Goal: Contribute content: Add original content to the website for others to see

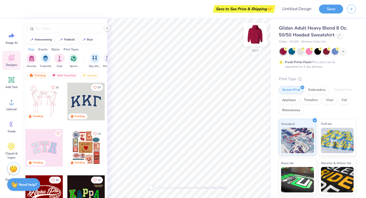
click at [255, 35] on img at bounding box center [255, 34] width 20 height 20
click at [300, 54] on div at bounding box center [300, 50] width 7 height 7
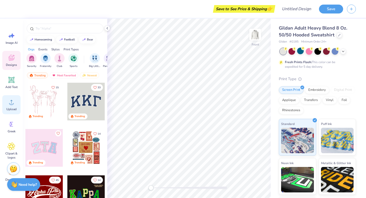
click at [17, 106] on div "Upload" at bounding box center [11, 104] width 18 height 19
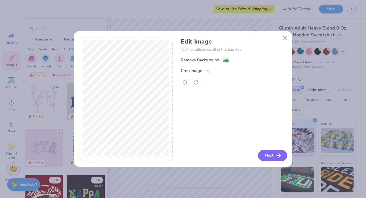
click at [274, 159] on button "Next" at bounding box center [272, 155] width 29 height 11
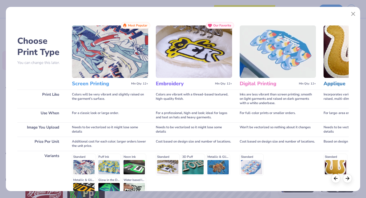
scroll to position [56, 0]
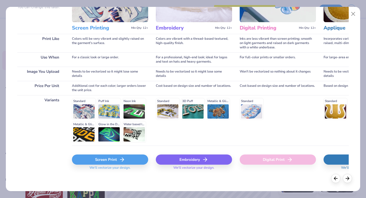
click at [183, 157] on div "Embroidery" at bounding box center [194, 159] width 76 height 10
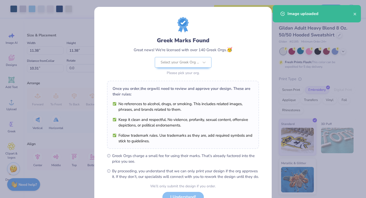
scroll to position [40, 0]
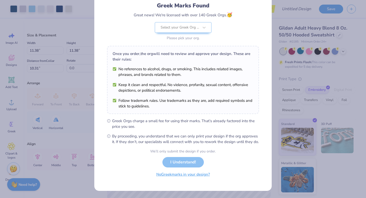
click at [190, 175] on button "No Greek marks in your design?" at bounding box center [183, 174] width 62 height 10
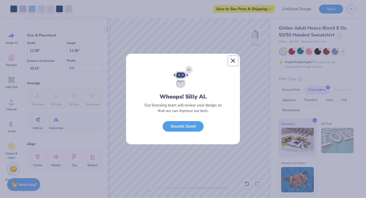
click at [230, 62] on button "Close" at bounding box center [233, 61] width 10 height 10
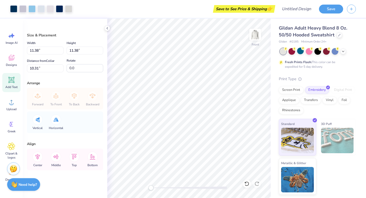
click at [14, 82] on icon at bounding box center [12, 80] width 8 height 8
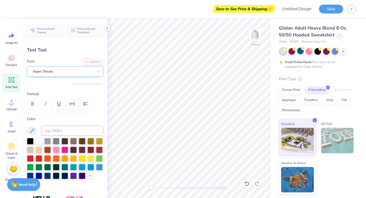
click at [65, 70] on div "Super Dream" at bounding box center [62, 71] width 61 height 8
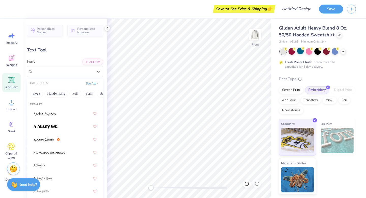
click at [71, 77] on div "Personalized Names Personalized Numbers Text Tool Add Font Font option Super Dr…" at bounding box center [65, 108] width 84 height 179
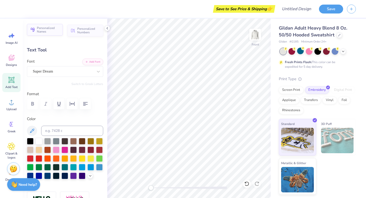
click at [55, 30] on span "Personalized Names" at bounding box center [48, 29] width 23 height 7
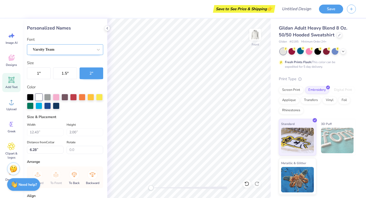
click at [70, 47] on div "Varsity Team" at bounding box center [62, 49] width 61 height 8
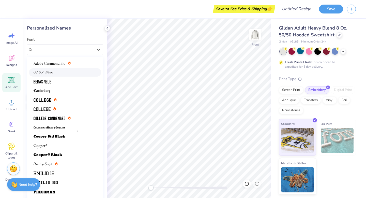
click at [58, 72] on div at bounding box center [65, 72] width 63 height 5
click at [72, 53] on div "ALS Script" at bounding box center [62, 49] width 61 height 8
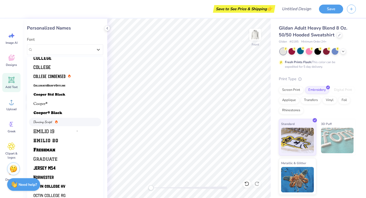
click at [56, 119] on div at bounding box center [46, 121] width 24 height 5
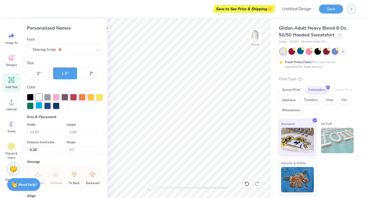
click at [39, 106] on div at bounding box center [39, 105] width 7 height 7
click at [31, 97] on div at bounding box center [30, 96] width 7 height 7
click at [40, 96] on div at bounding box center [39, 96] width 7 height 7
click at [45, 97] on div at bounding box center [47, 96] width 7 height 7
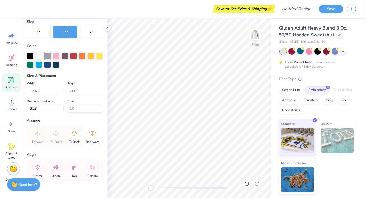
scroll to position [49, 0]
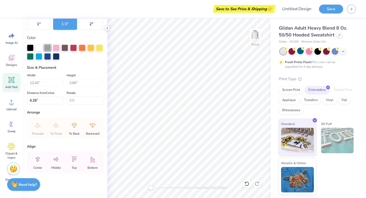
click at [107, 29] on icon at bounding box center [107, 28] width 4 height 4
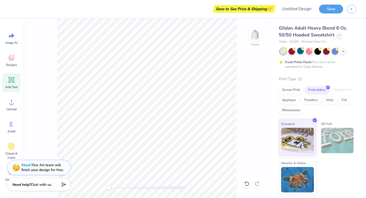
click at [11, 75] on div "Add Text" at bounding box center [11, 82] width 18 height 19
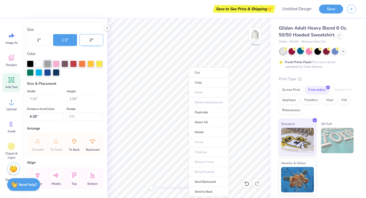
scroll to position [0, 0]
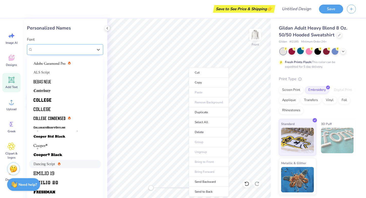
click at [84, 50] on div "Dancing Script" at bounding box center [62, 49] width 61 height 8
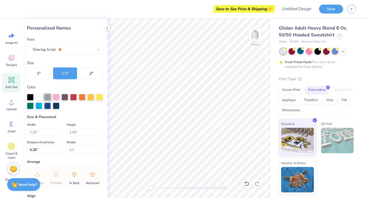
click at [85, 31] on div "Personalized Names" at bounding box center [65, 28] width 76 height 7
click at [107, 28] on polyline at bounding box center [107, 28] width 1 height 2
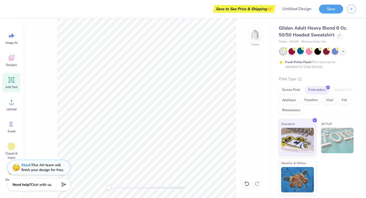
click at [12, 94] on div "Image AI Designs Add Text Upload Greek Clipart & logos Decorate" at bounding box center [11, 107] width 18 height 156
click at [12, 85] on span "Add Text" at bounding box center [11, 87] width 12 height 4
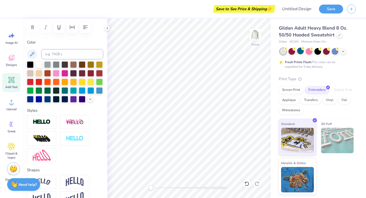
scroll to position [77, 0]
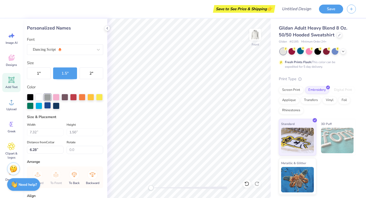
click at [47, 105] on div at bounding box center [47, 105] width 7 height 7
click at [10, 81] on icon at bounding box center [11, 79] width 5 height 5
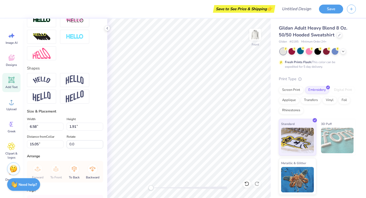
scroll to position [178, 0]
click at [70, 79] on img at bounding box center [75, 80] width 18 height 10
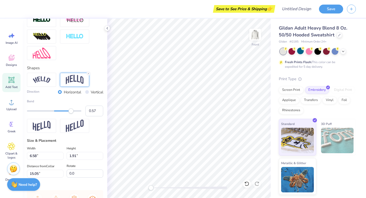
type input "0.56"
click at [69, 111] on div "Accessibility label" at bounding box center [70, 110] width 5 height 5
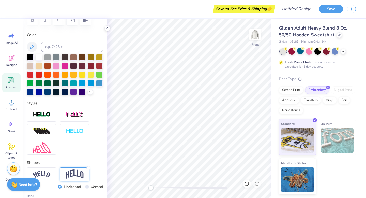
scroll to position [75, 0]
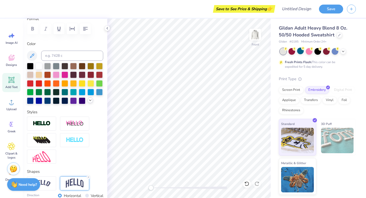
click at [91, 99] on icon at bounding box center [90, 100] width 4 height 4
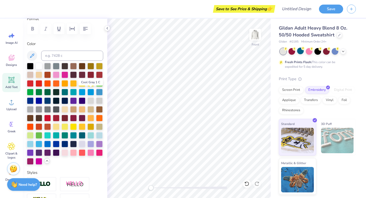
scroll to position [85, 0]
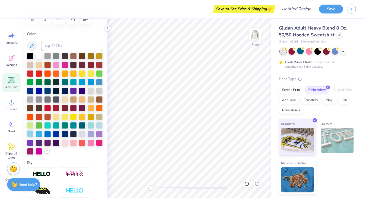
click at [30, 134] on div at bounding box center [30, 133] width 7 height 7
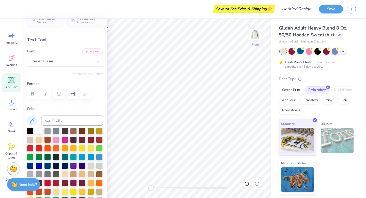
scroll to position [8, 0]
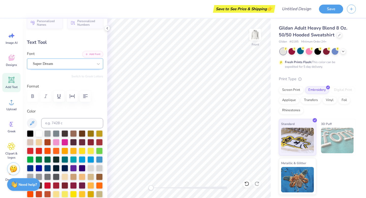
click at [55, 62] on div "Super Dream" at bounding box center [62, 64] width 61 height 8
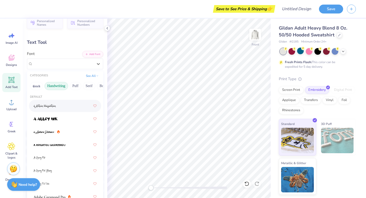
click at [60, 86] on button "Handwriting" at bounding box center [56, 86] width 24 height 8
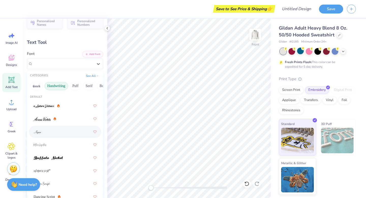
click at [63, 136] on div at bounding box center [65, 131] width 63 height 9
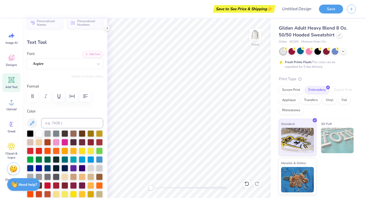
scroll to position [0, 0]
type textarea "C"
type textarea "HANIA"
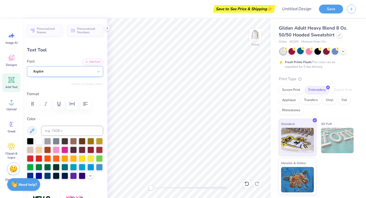
click at [63, 74] on div at bounding box center [63, 71] width 60 height 7
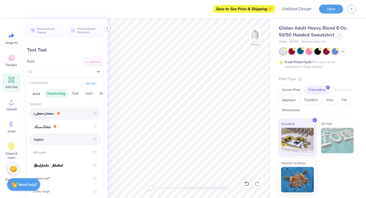
click at [61, 114] on div at bounding box center [65, 113] width 63 height 9
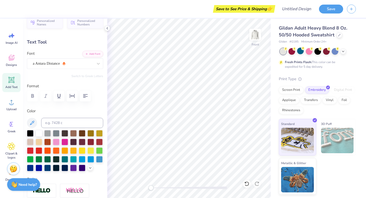
type textarea "h"
type textarea "H"
type textarea "Hania"
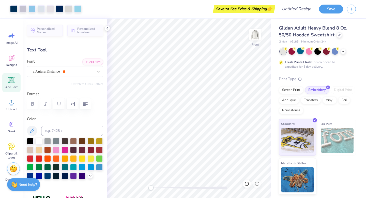
type input "6.00"
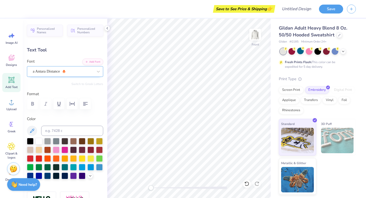
click at [78, 75] on div "a Antara Distance" at bounding box center [65, 71] width 76 height 11
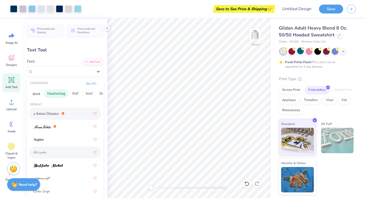
click at [74, 155] on div at bounding box center [65, 151] width 63 height 9
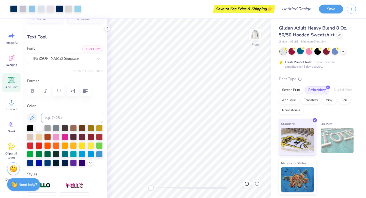
scroll to position [5, 0]
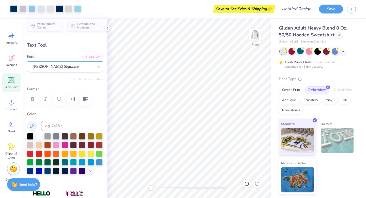
click at [64, 68] on div "[PERSON_NAME] Signature" at bounding box center [62, 66] width 61 height 8
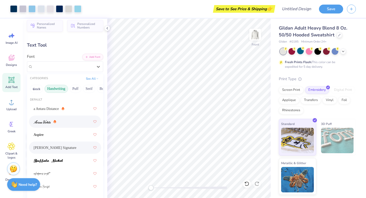
click at [62, 118] on div at bounding box center [65, 121] width 63 height 9
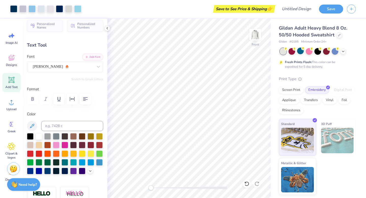
type input "4.24"
type input "2.76"
type input "6.38"
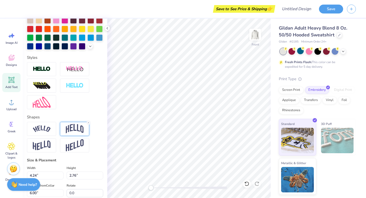
scroll to position [129, 0]
click at [78, 129] on img at bounding box center [75, 128] width 18 height 10
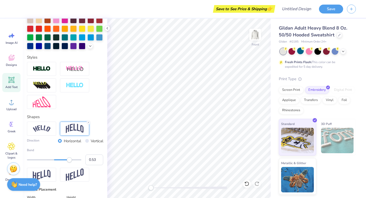
type input "0.52"
click at [68, 158] on div "Accessibility label" at bounding box center [68, 159] width 5 height 5
type input "0.38"
drag, startPoint x: 68, startPoint y: 159, endPoint x: 64, endPoint y: 159, distance: 3.3
click at [64, 159] on div "Accessibility label" at bounding box center [64, 159] width 5 height 5
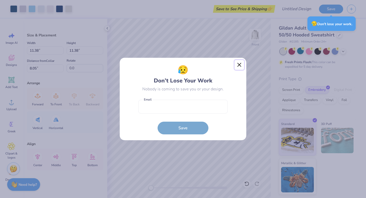
click at [238, 64] on button "Close" at bounding box center [239, 65] width 10 height 10
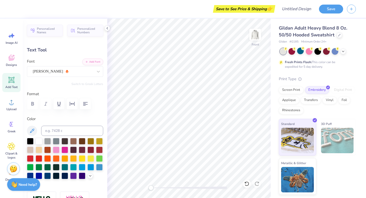
scroll to position [0, 3]
type textarea "Psi Chi International [PERSON_NAME]"
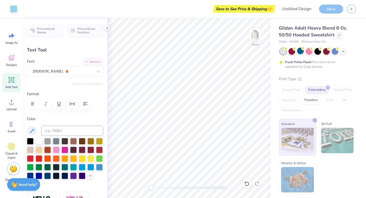
type input "15.67"
type input "6.00"
click at [84, 105] on icon "button" at bounding box center [85, 104] width 6 height 6
type input "6.83"
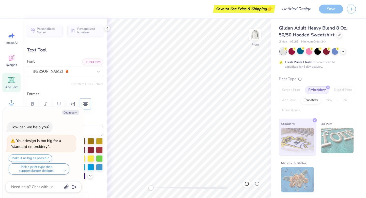
type input "8.09"
type textarea "x"
click at [38, 158] on button "Make it as big as possible" at bounding box center [30, 157] width 43 height 7
type input "12.00"
type input "5.23"
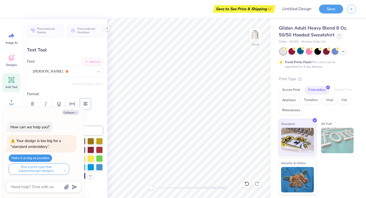
click at [46, 156] on button "Make it as big as possible" at bounding box center [30, 157] width 43 height 7
type textarea "x"
type input "8.47"
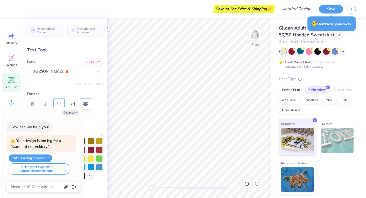
type textarea "x"
